Goal: Information Seeking & Learning: Learn about a topic

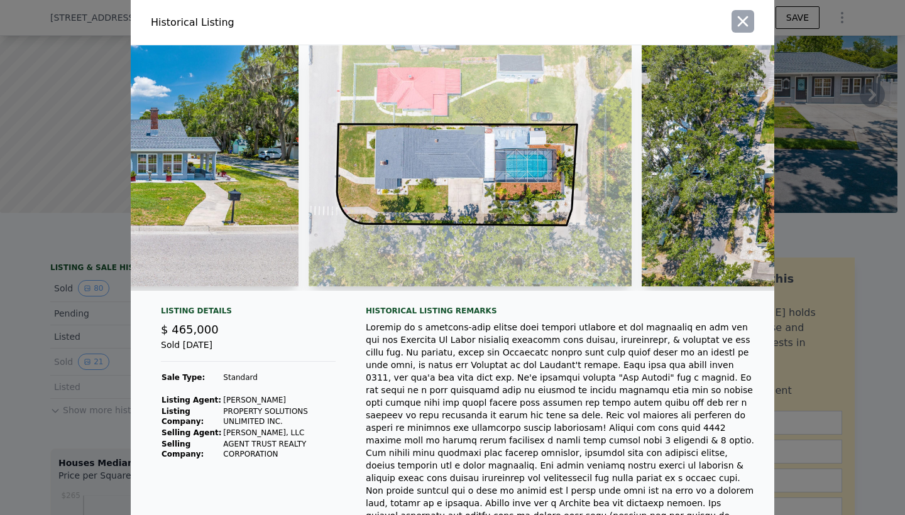
click at [745, 30] on icon "button" at bounding box center [743, 22] width 18 height 18
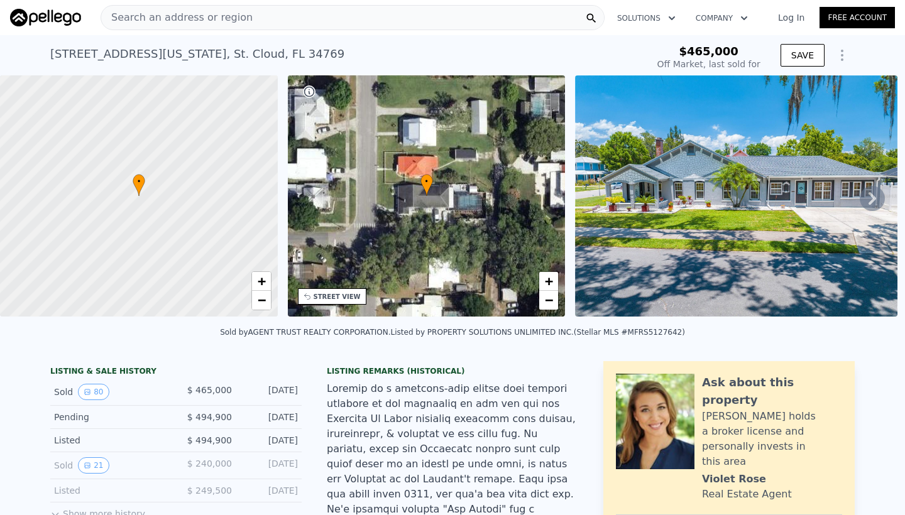
click at [212, 14] on span "Search an address or region" at bounding box center [176, 17] width 151 height 15
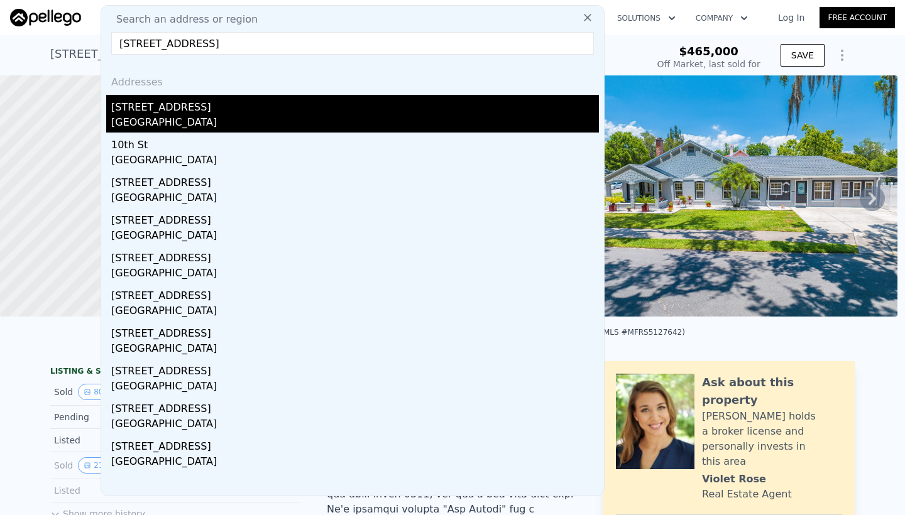
type input "[STREET_ADDRESS]"
click at [168, 119] on div "[GEOGRAPHIC_DATA]" at bounding box center [355, 124] width 488 height 18
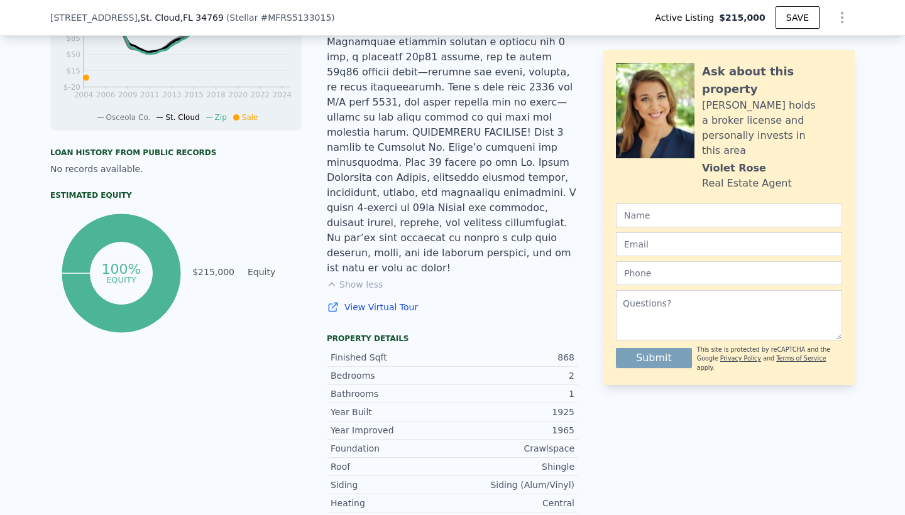
scroll to position [525, 0]
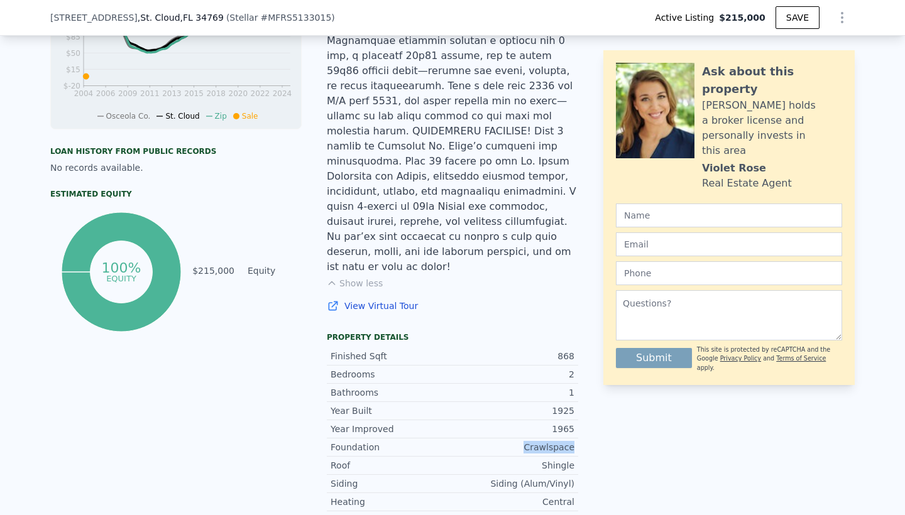
drag, startPoint x: 528, startPoint y: 389, endPoint x: 579, endPoint y: 388, distance: 50.9
click at [580, 388] on div "LISTING & SALE HISTORY Listed $ 215,000 [DATE] Rent Sale Rent over time Price p…" at bounding box center [452, 274] width 804 height 885
drag, startPoint x: 498, startPoint y: 421, endPoint x: 577, endPoint y: 429, distance: 80.2
click at [578, 429] on div "LISTING & SALE HISTORY Listed $ 215,000 [DATE] Rent Sale Rent over time Price p…" at bounding box center [452, 274] width 804 height 885
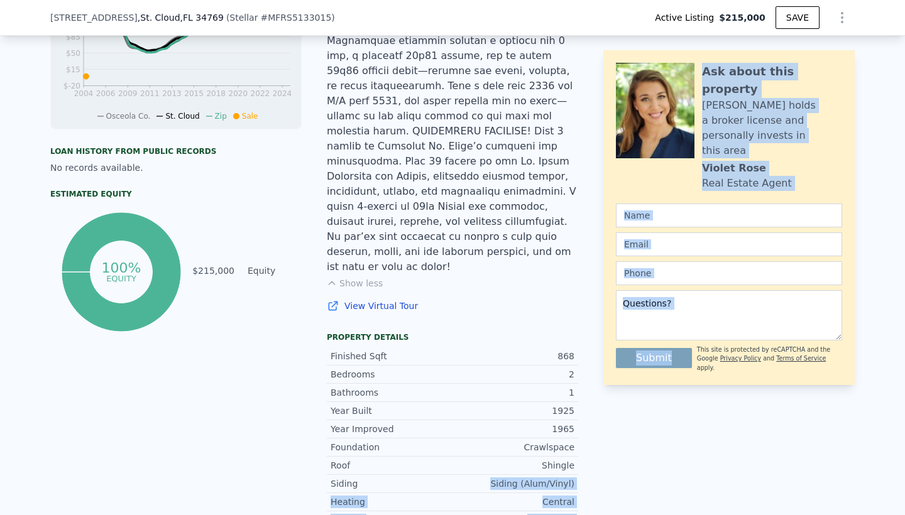
click at [537, 477] on div "Siding (Alum/Vinyl)" at bounding box center [513, 483] width 122 height 13
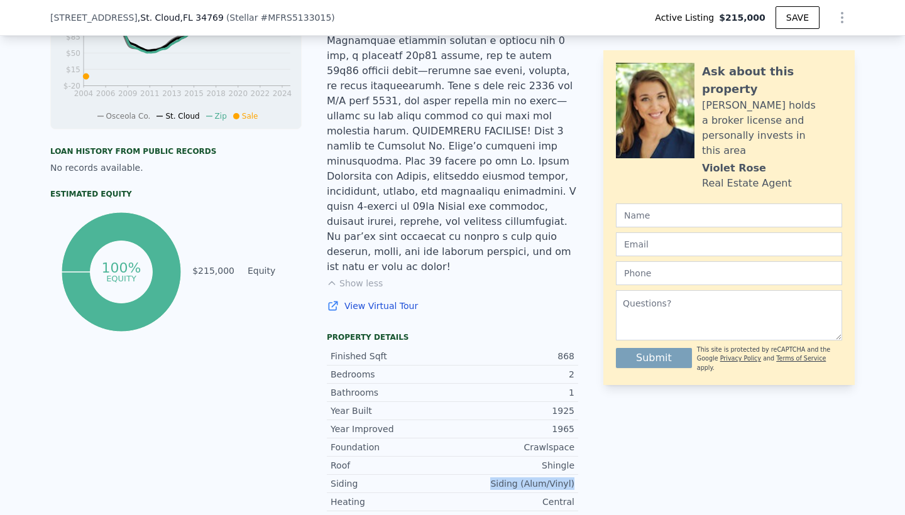
drag, startPoint x: 577, startPoint y: 422, endPoint x: 489, endPoint y: 418, distance: 88.0
click at [489, 475] on div "Siding Siding (Alum/Vinyl)" at bounding box center [452, 484] width 251 height 18
drag, startPoint x: 530, startPoint y: 387, endPoint x: 579, endPoint y: 392, distance: 49.3
click at [579, 392] on div "LISTING & SALE HISTORY Listed $ 215,000 [DATE] Rent Sale Rent over time Price p…" at bounding box center [452, 274] width 804 height 885
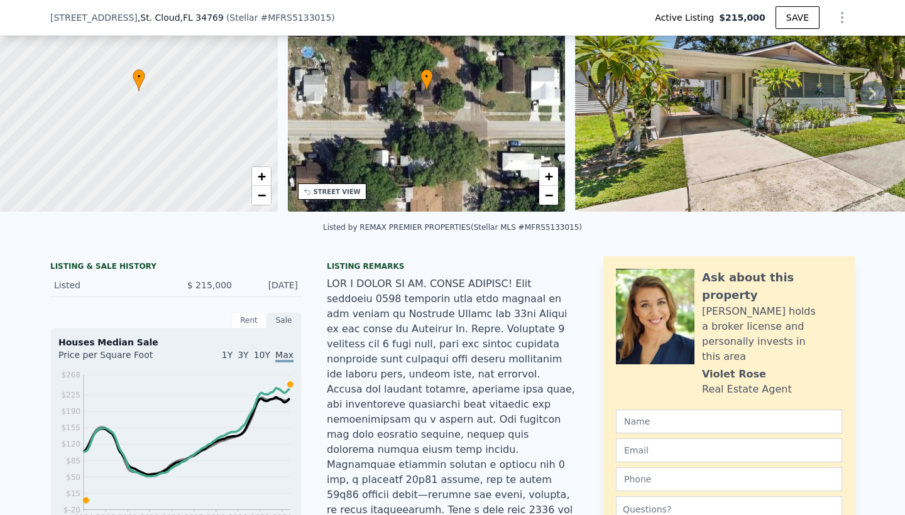
scroll to position [67, 0]
